Goal: Find specific page/section: Find specific page/section

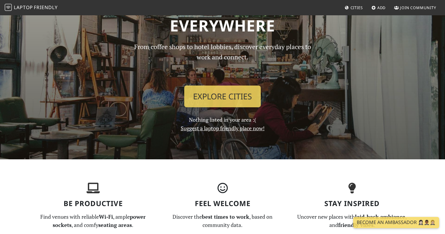
scroll to position [64, 0]
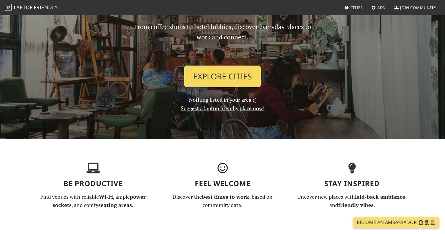
click at [244, 84] on link "Explore Cities" at bounding box center [222, 77] width 76 height 22
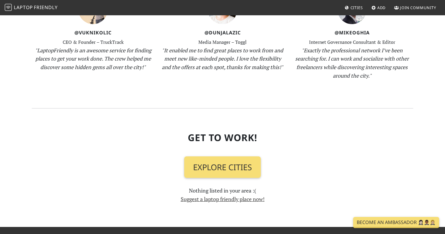
scroll to position [652, 0]
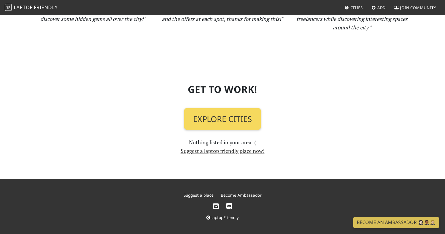
click at [206, 112] on link "Explore Cities" at bounding box center [222, 119] width 76 height 22
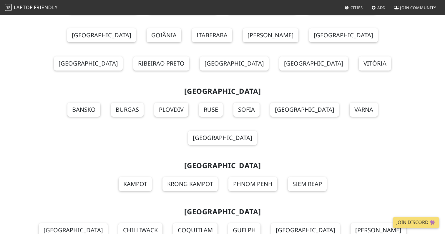
scroll to position [6501, 0]
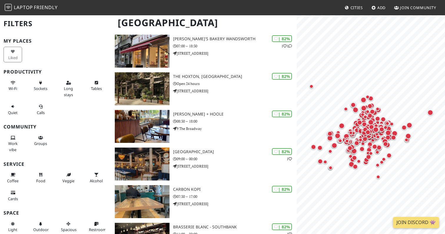
scroll to position [1600, 0]
